Goal: Task Accomplishment & Management: Use online tool/utility

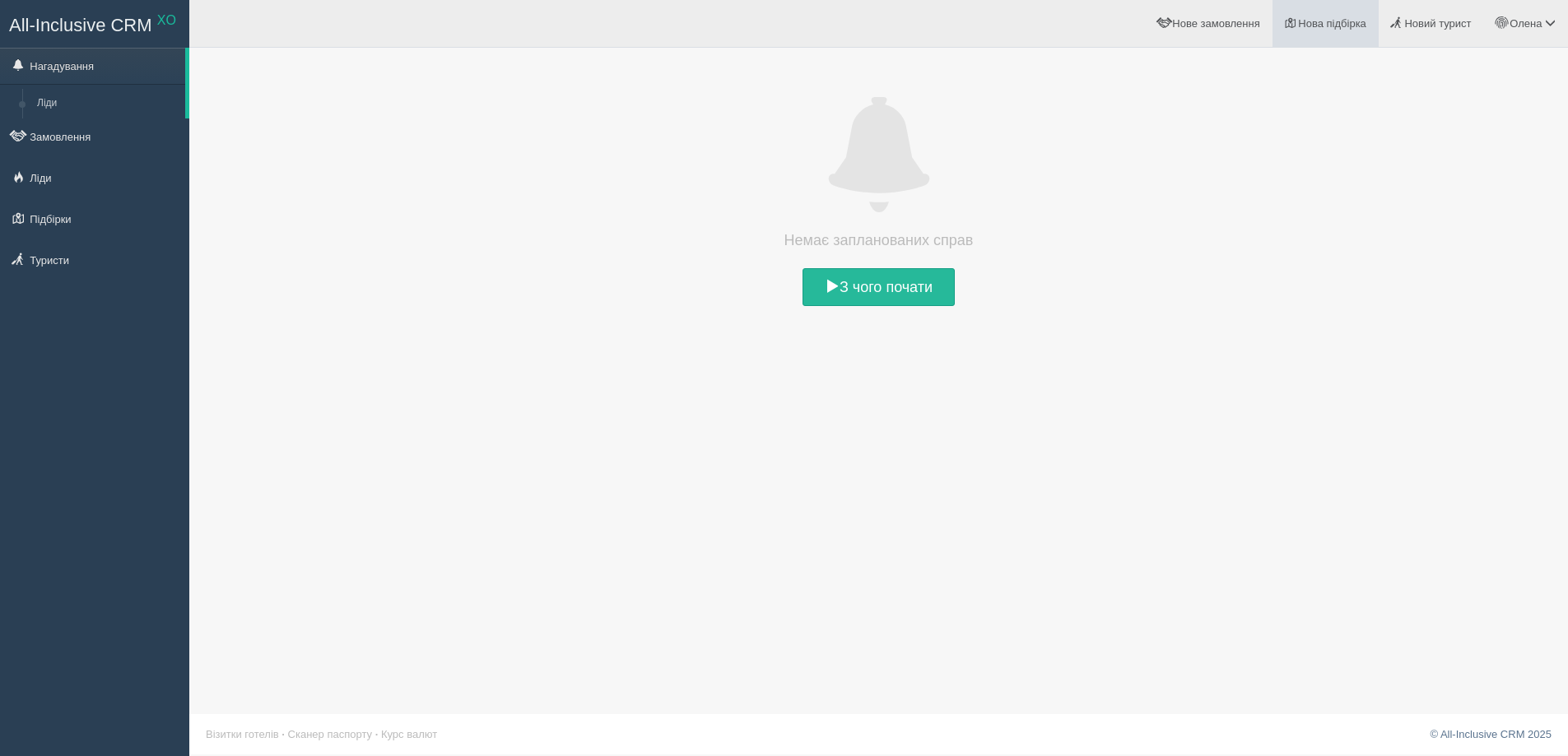
click at [1342, 16] on link "Нова підбірка" at bounding box center [1325, 24] width 106 height 47
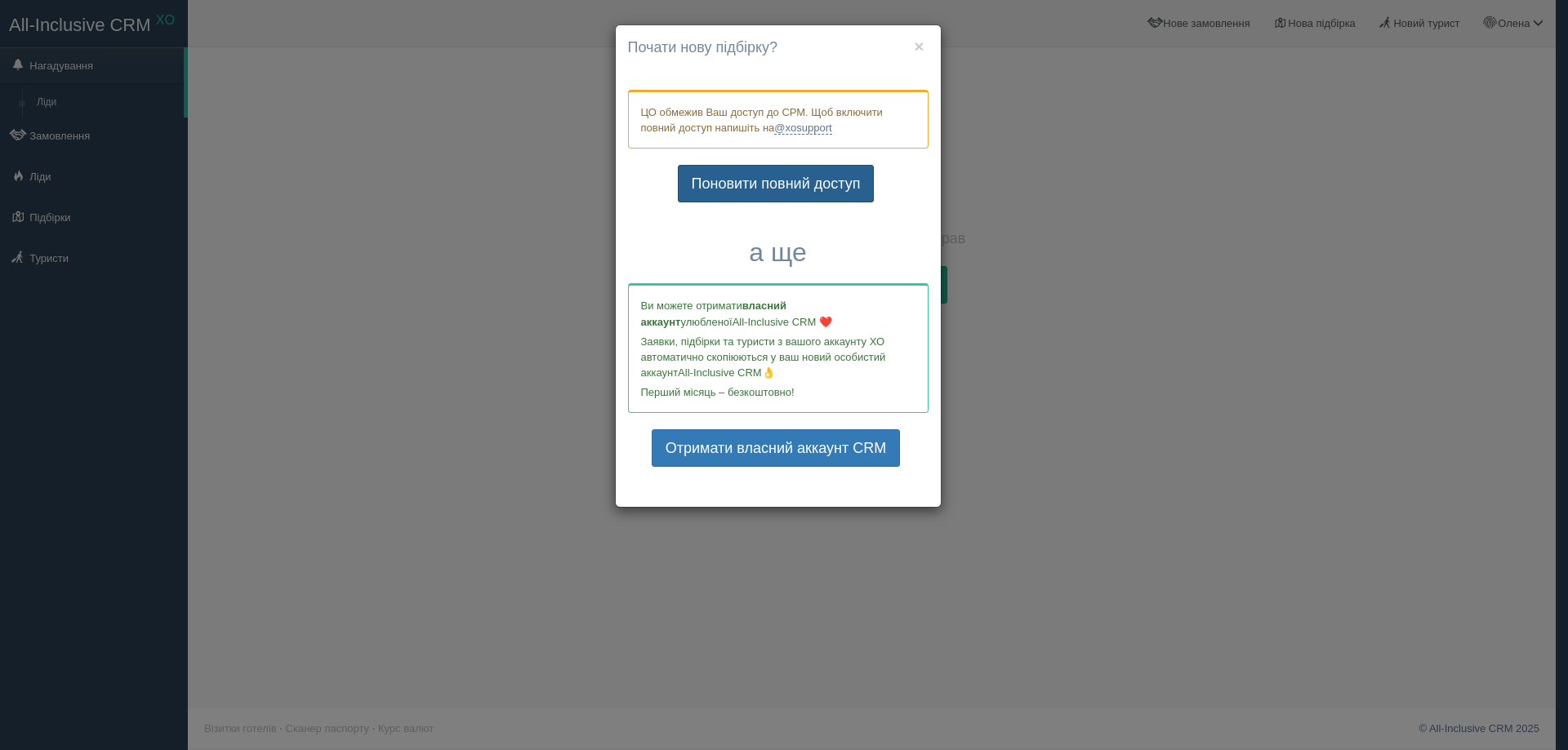
click at [802, 177] on link "Поновити повний доступ" at bounding box center [776, 184] width 197 height 38
click at [1414, 572] on div "× Почати нову підбірку? Додати готелі у нову підбірку? ЦО обмежив Ваш доступ до…" at bounding box center [784, 375] width 1568 height 750
click at [1414, 569] on div "× Почати нову підбірку? Додати готелі у нову підбірку? ЦО обмежив Ваш доступ до…" at bounding box center [784, 375] width 1568 height 750
click at [1414, 566] on div "× Почати нову підбірку? Додати готелі у нову підбірку? ЦО обмежив Ваш доступ до…" at bounding box center [784, 375] width 1568 height 750
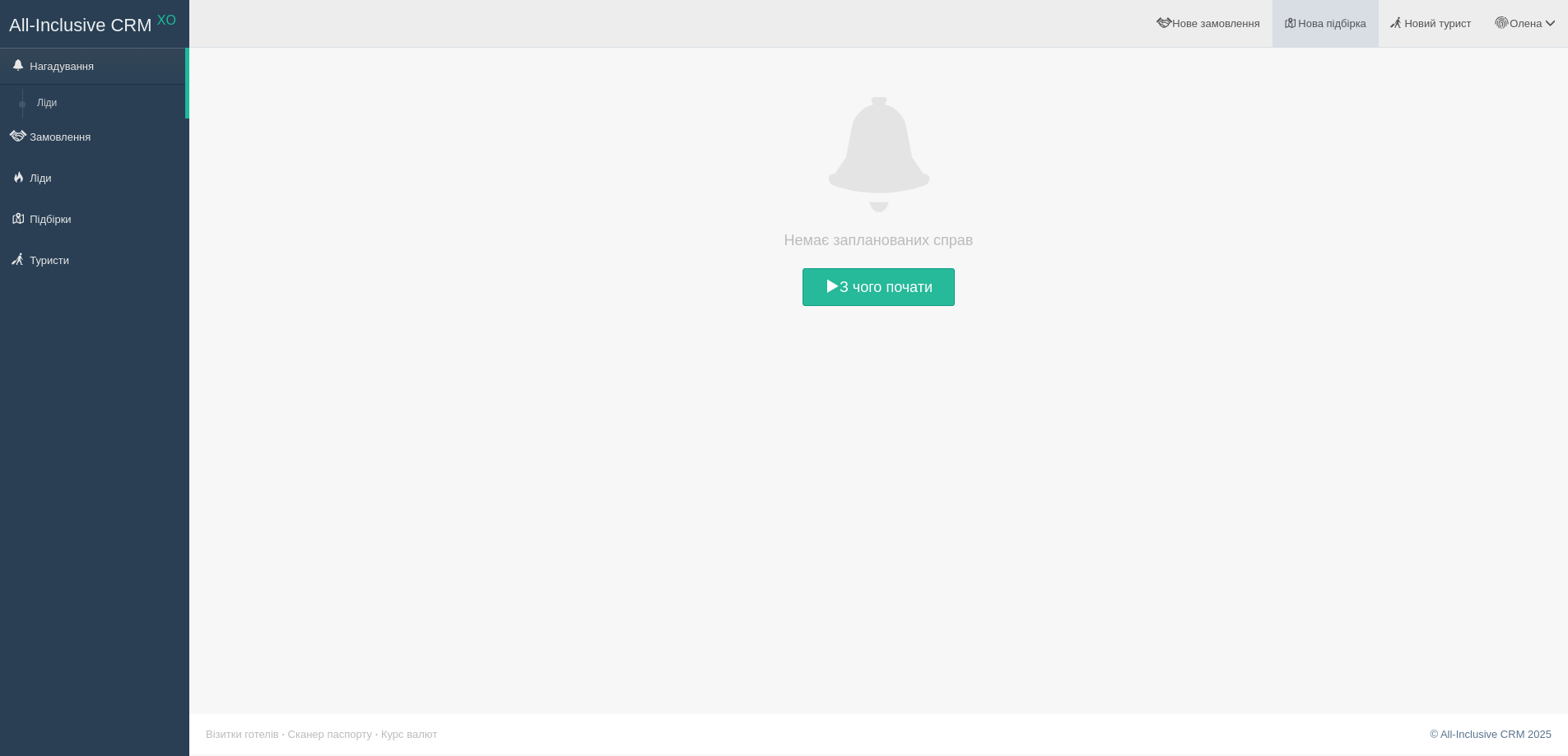
click at [1328, 10] on link "Нова підбірка" at bounding box center [1325, 24] width 106 height 47
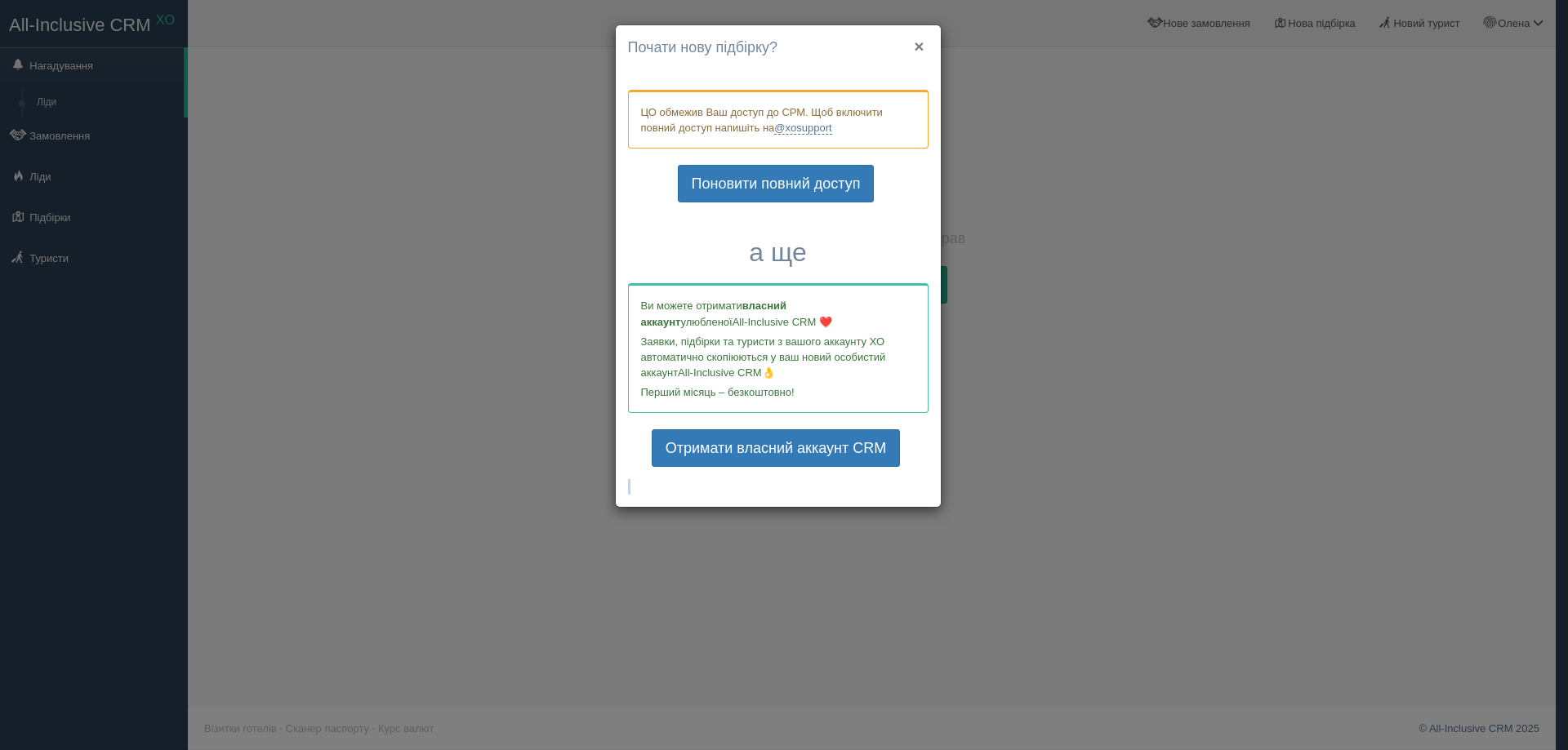
click at [918, 40] on button "×" at bounding box center [918, 46] width 9 height 17
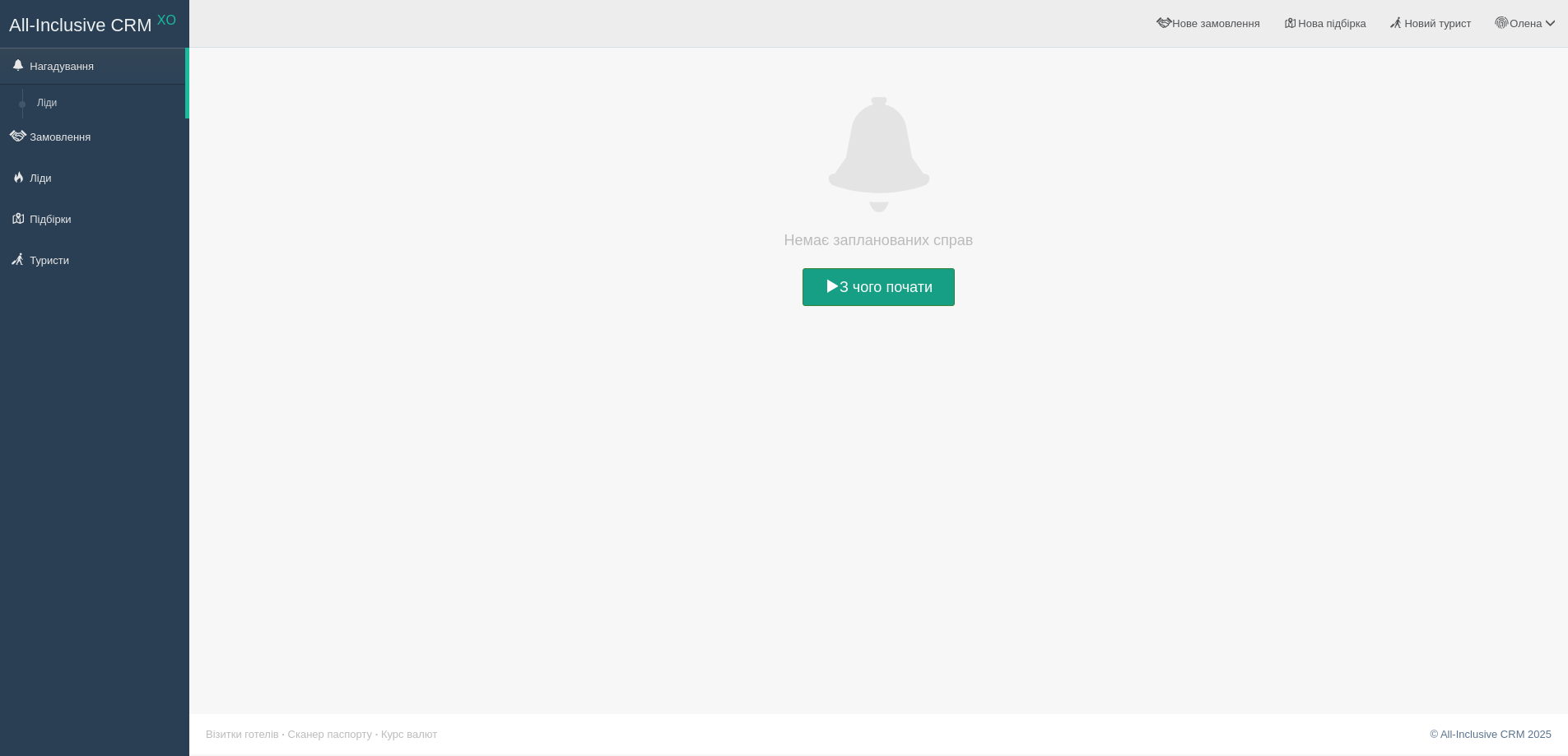
click at [898, 292] on link "З чого почати" at bounding box center [878, 287] width 152 height 38
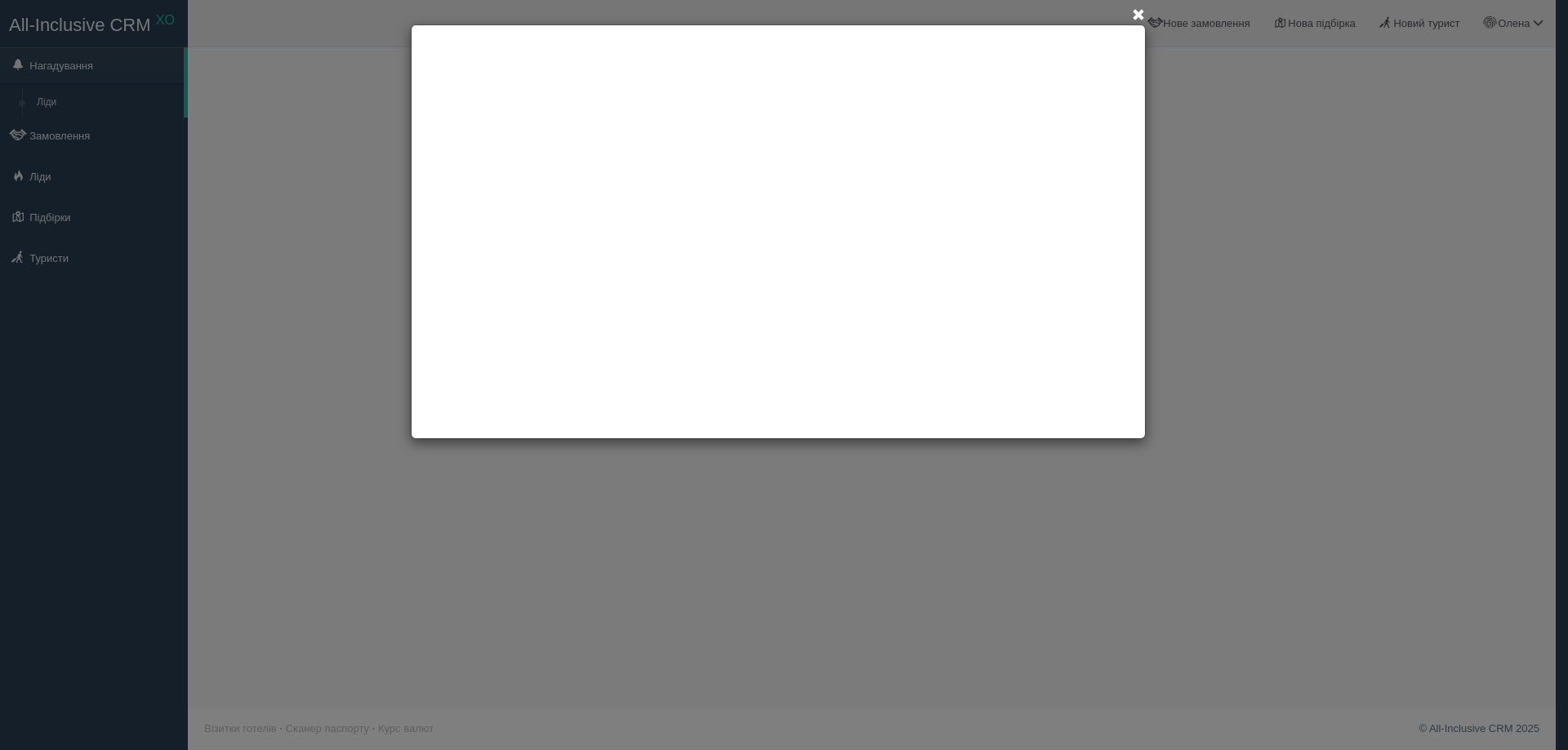
click at [1135, 15] on span at bounding box center [1138, 16] width 13 height 13
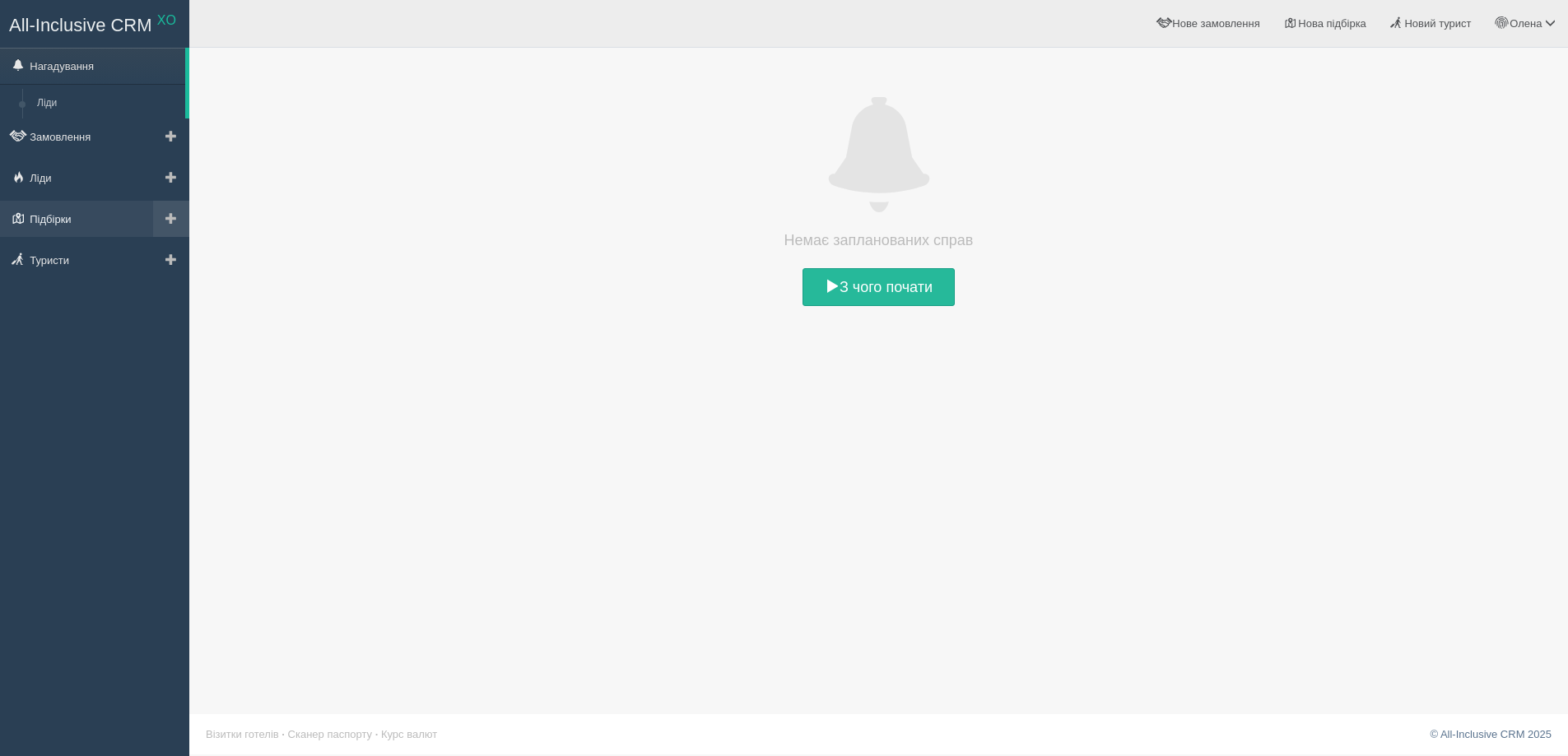
click at [42, 209] on link "Підбірки" at bounding box center [95, 218] width 189 height 36
